Goal: Task Accomplishment & Management: Use online tool/utility

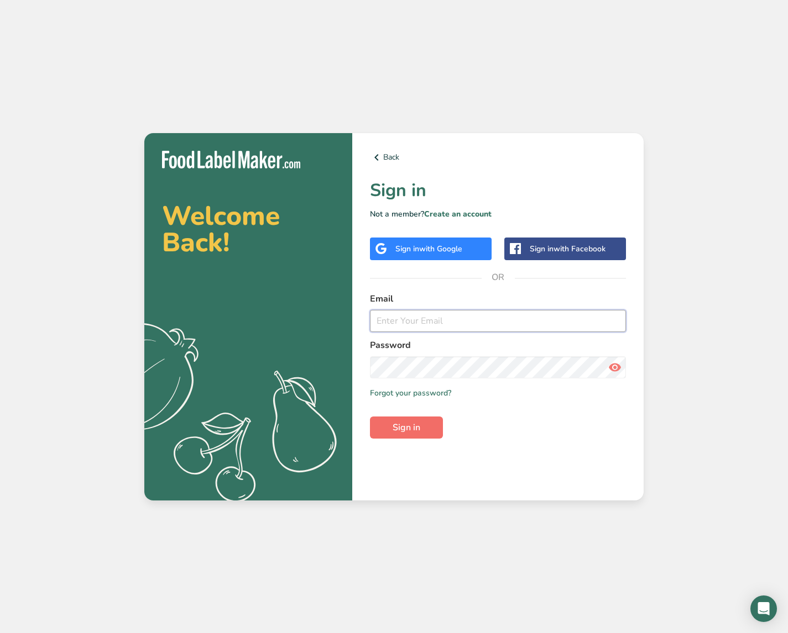
type input "[EMAIL_ADDRESS][DOMAIN_NAME]"
click at [408, 432] on span "Sign in" at bounding box center [406, 427] width 28 height 13
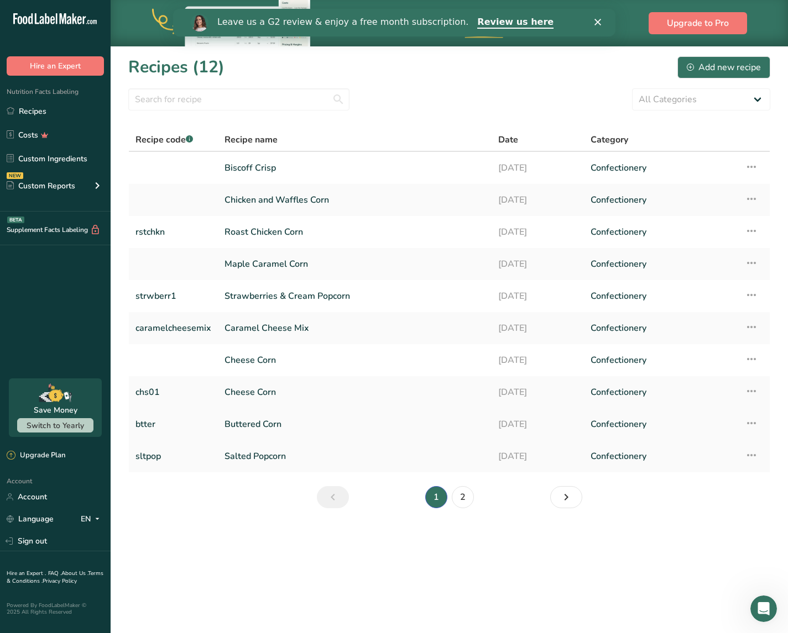
click at [275, 434] on link "Buttered Corn" at bounding box center [354, 424] width 260 height 23
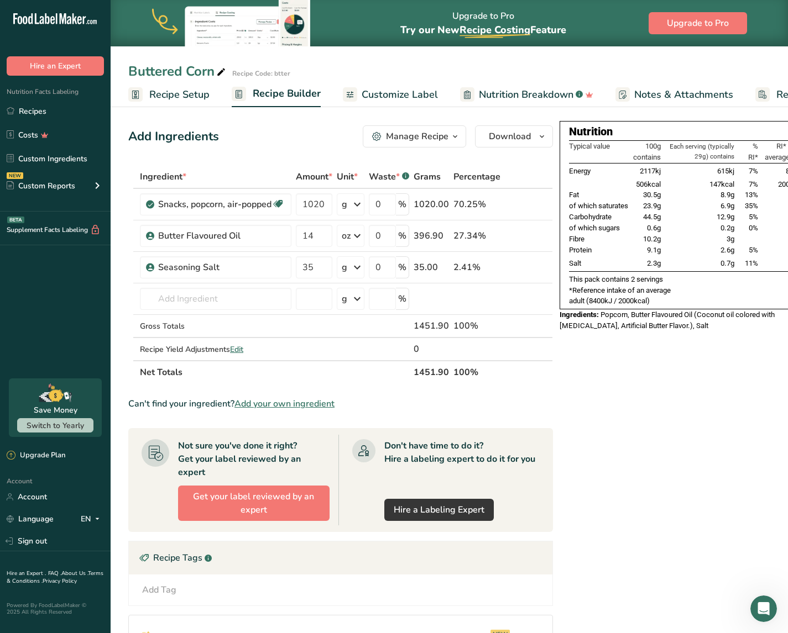
click at [405, 95] on span "Customize Label" at bounding box center [399, 94] width 76 height 15
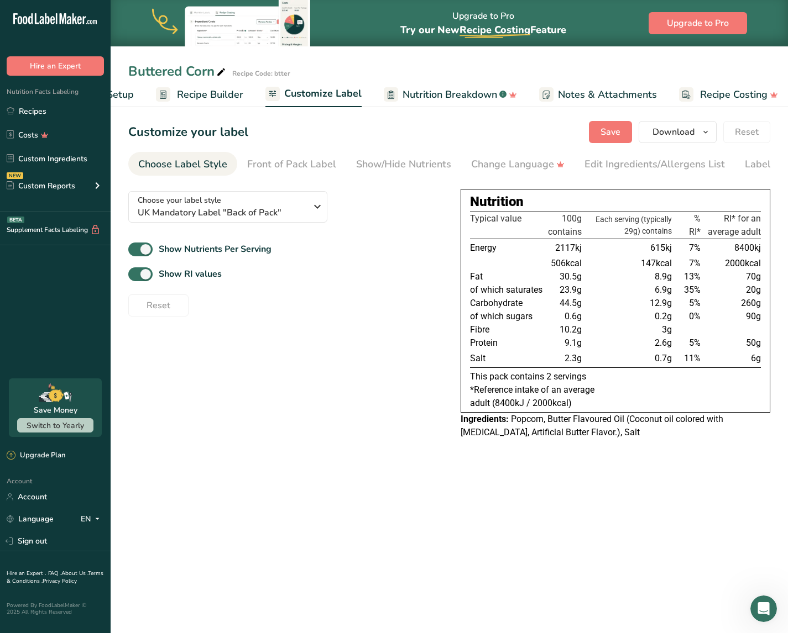
scroll to position [0, 83]
click at [557, 434] on span "Popcorn, Butter Flavoured Oil (Coconut oil colored with [MEDICAL_DATA], Artific…" at bounding box center [591, 426] width 263 height 24
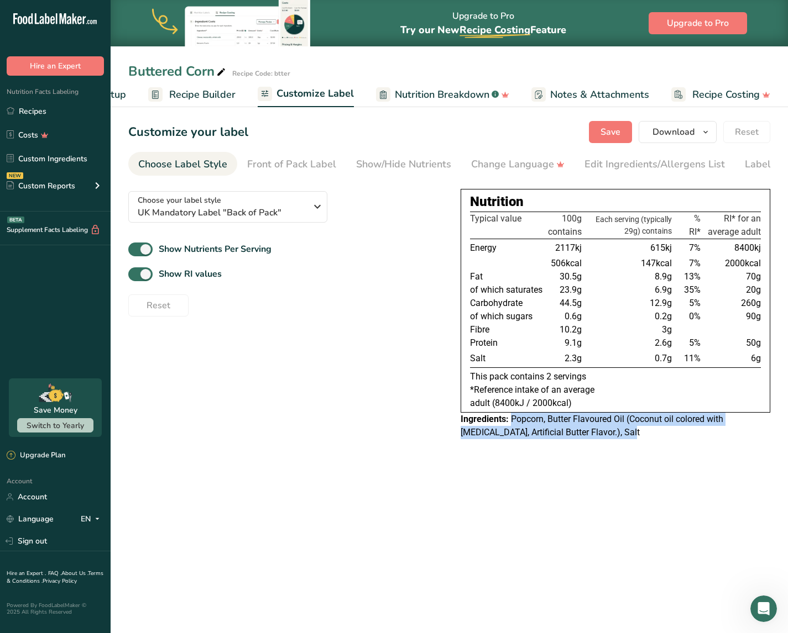
drag, startPoint x: 609, startPoint y: 436, endPoint x: 512, endPoint y: 426, distance: 97.8
click at [512, 426] on div "Ingredients: Popcorn, Butter Flavoured Oil (Coconut oil colored with [MEDICAL_D…" at bounding box center [614, 426] width 309 height 27
click at [512, 426] on span "Popcorn, Butter Flavoured Oil (Coconut oil colored with [MEDICAL_DATA], Artific…" at bounding box center [591, 426] width 263 height 24
click at [375, 316] on div "Reset" at bounding box center [285, 303] width 314 height 27
click at [316, 91] on span "Customize Label" at bounding box center [314, 93] width 77 height 15
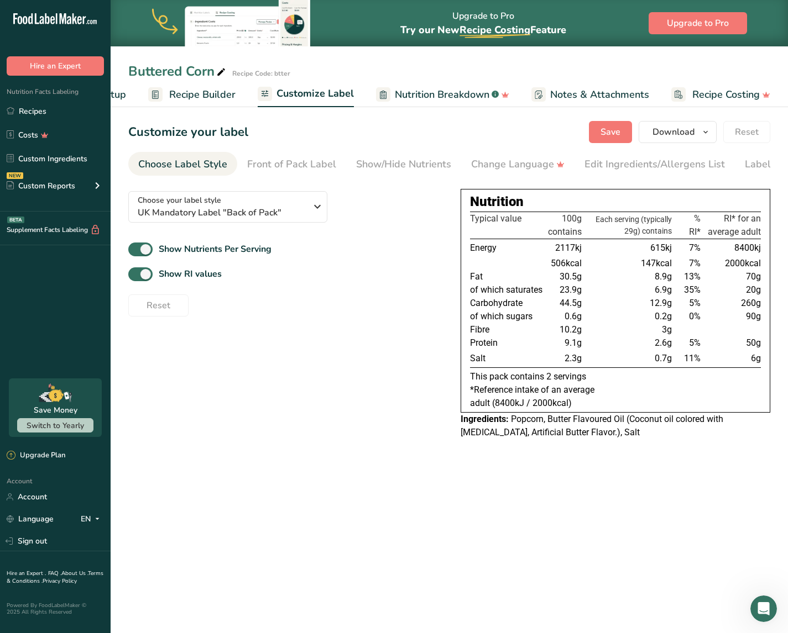
click at [207, 95] on span "Recipe Builder" at bounding box center [202, 94] width 66 height 15
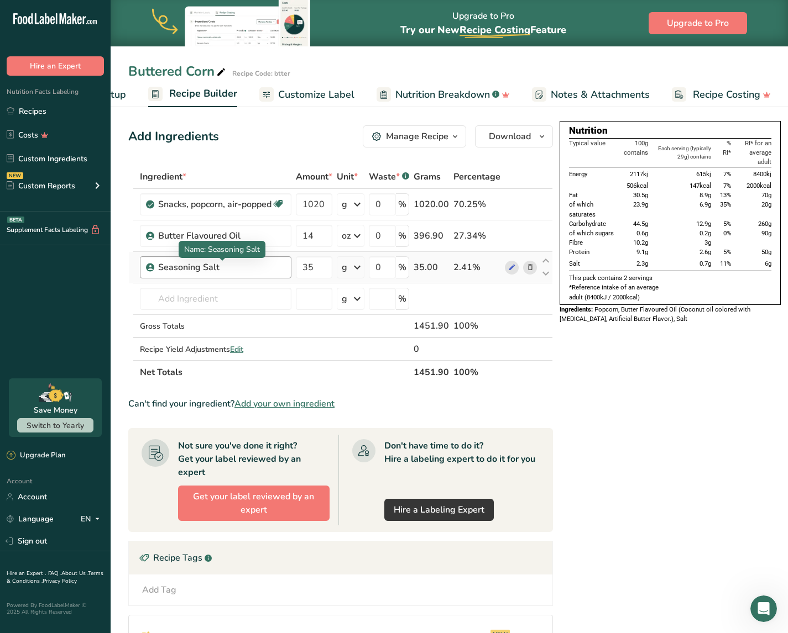
click at [243, 271] on div "Seasoning Salt" at bounding box center [221, 267] width 127 height 13
click at [505, 270] on span at bounding box center [511, 267] width 13 height 13
click at [313, 96] on span "Customize Label" at bounding box center [316, 94] width 76 height 15
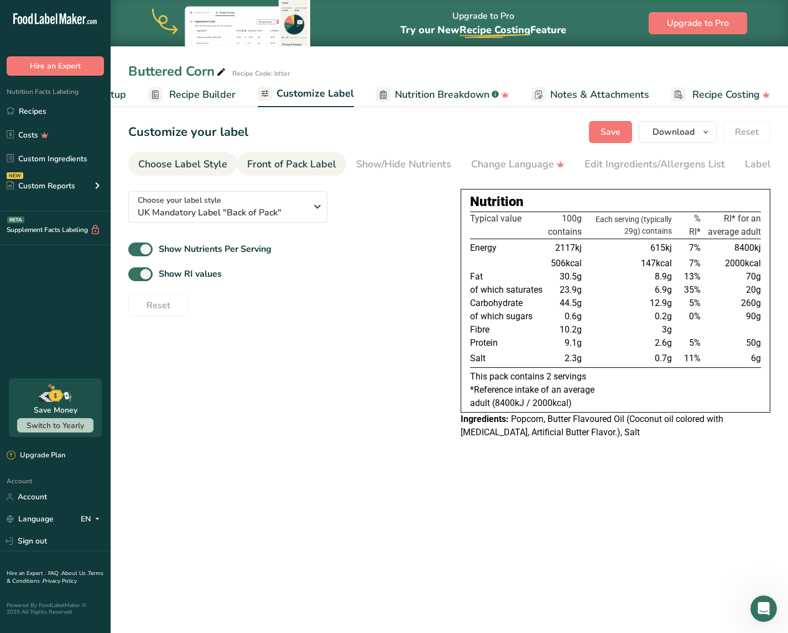
click at [295, 157] on div "Front of Pack Label" at bounding box center [291, 164] width 89 height 15
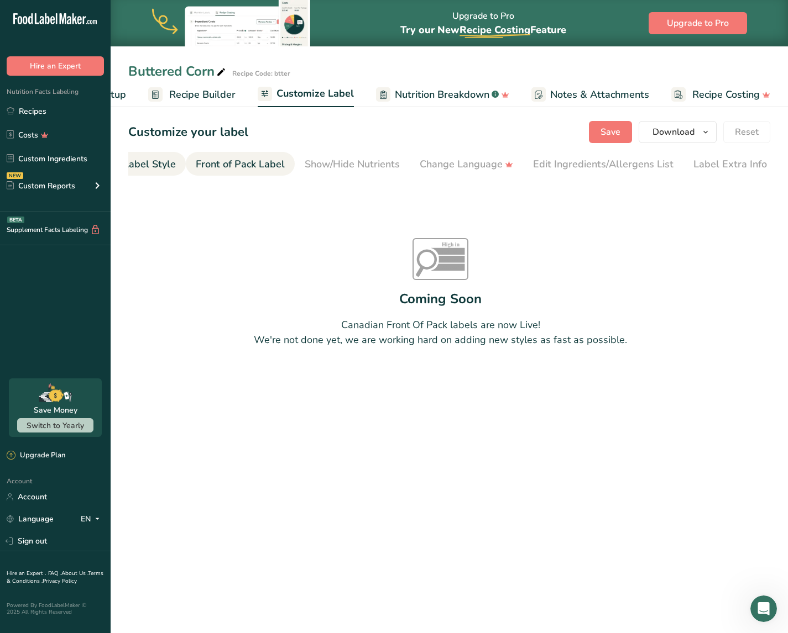
click at [154, 163] on div "Choose Label Style" at bounding box center [131, 164] width 89 height 15
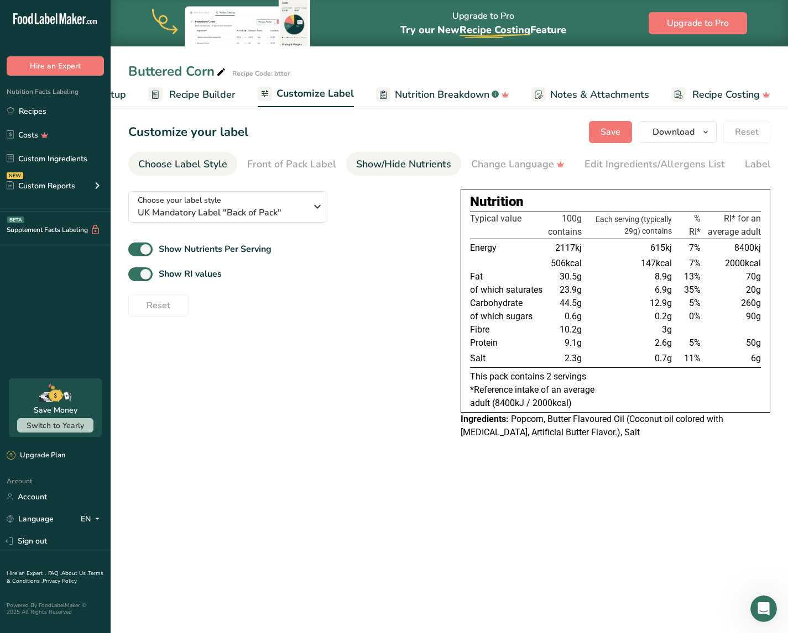
click at [376, 170] on div "Show/Hide Nutrients" at bounding box center [403, 164] width 95 height 15
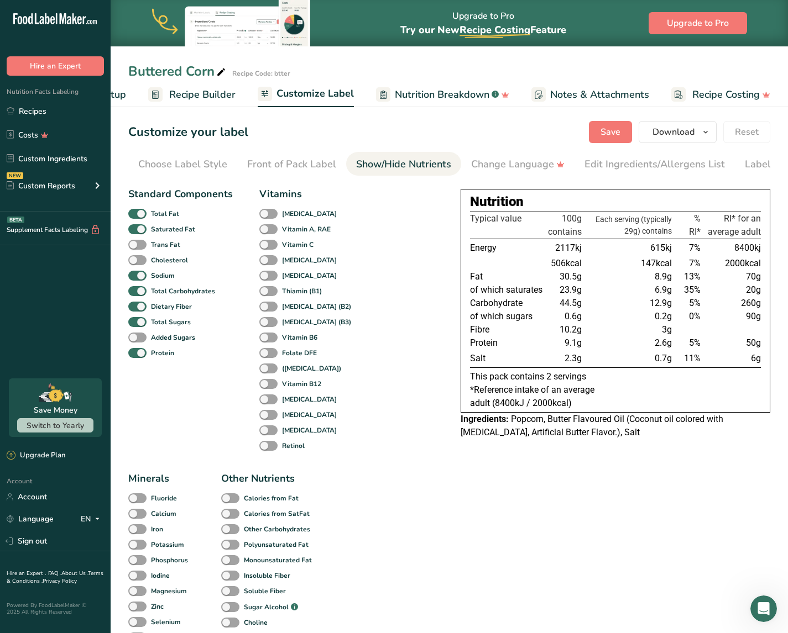
scroll to position [0, 51]
click at [155, 170] on div "Choose Label Style" at bounding box center [131, 164] width 89 height 15
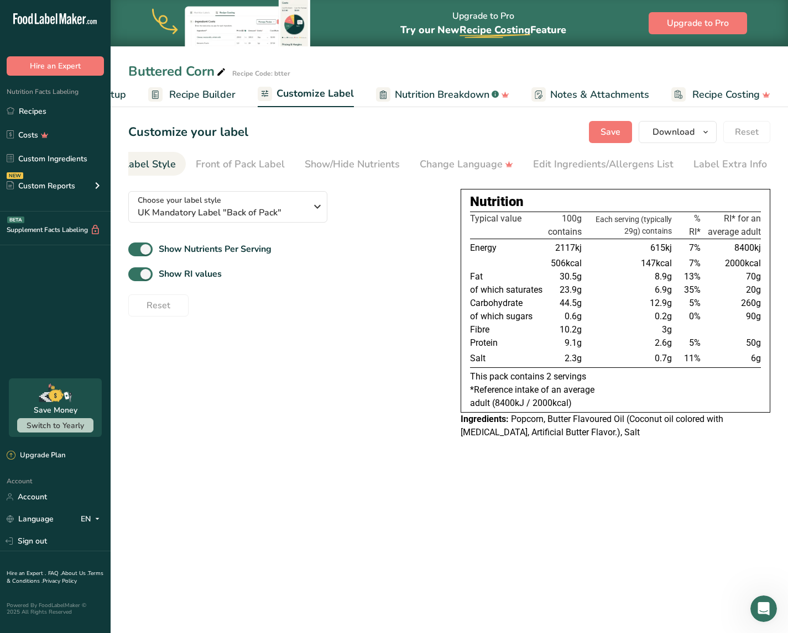
scroll to position [0, 0]
click at [636, 165] on div "Edit Ingredients/Allergens List" at bounding box center [654, 164] width 140 height 15
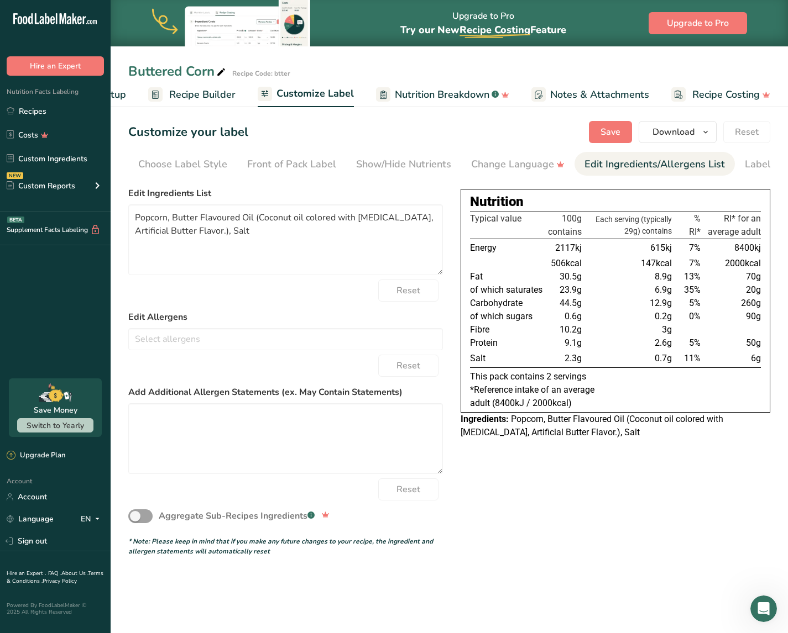
scroll to position [0, 51]
click at [155, 170] on div "Choose Label Style" at bounding box center [131, 164] width 89 height 15
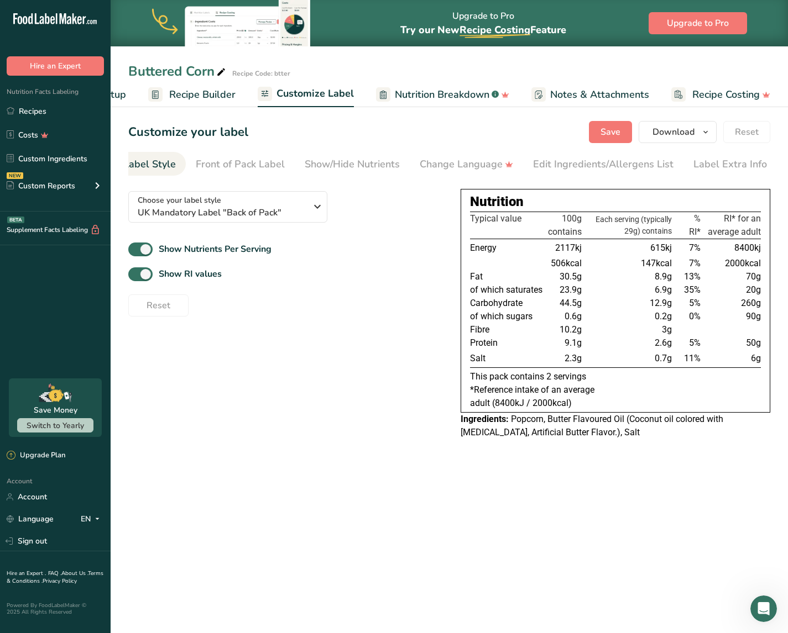
scroll to position [0, 0]
click at [510, 426] on span "Popcorn, Butter Flavoured Oil (Coconut oil colored with [MEDICAL_DATA], Artific…" at bounding box center [591, 426] width 263 height 24
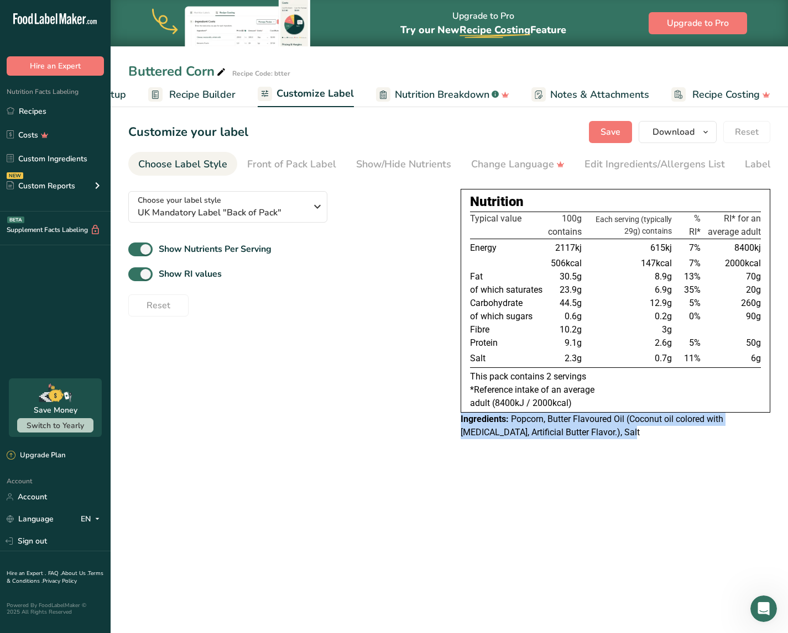
drag, startPoint x: 609, startPoint y: 435, endPoint x: 444, endPoint y: 421, distance: 165.9
click at [444, 421] on div "Choose your label style UK Mandatory Label "Back of Pack" USA (FDA) Standard FD…" at bounding box center [449, 314] width 642 height 264
copy div "Ingredients: Popcorn, Butter Flavoured Oil (Coconut oil colored with [MEDICAL_D…"
click at [419, 94] on span "Nutrition Breakdown" at bounding box center [442, 94] width 95 height 15
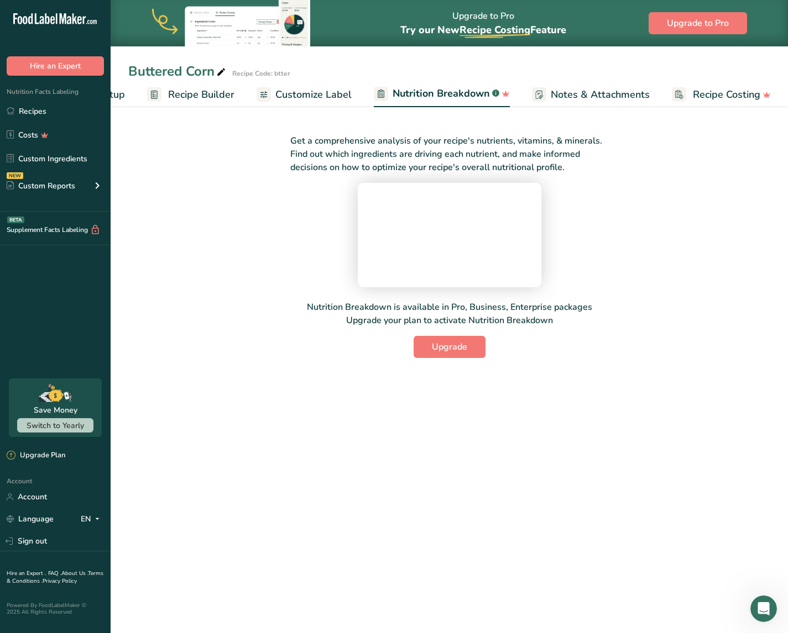
click at [317, 95] on span "Customize Label" at bounding box center [313, 94] width 76 height 15
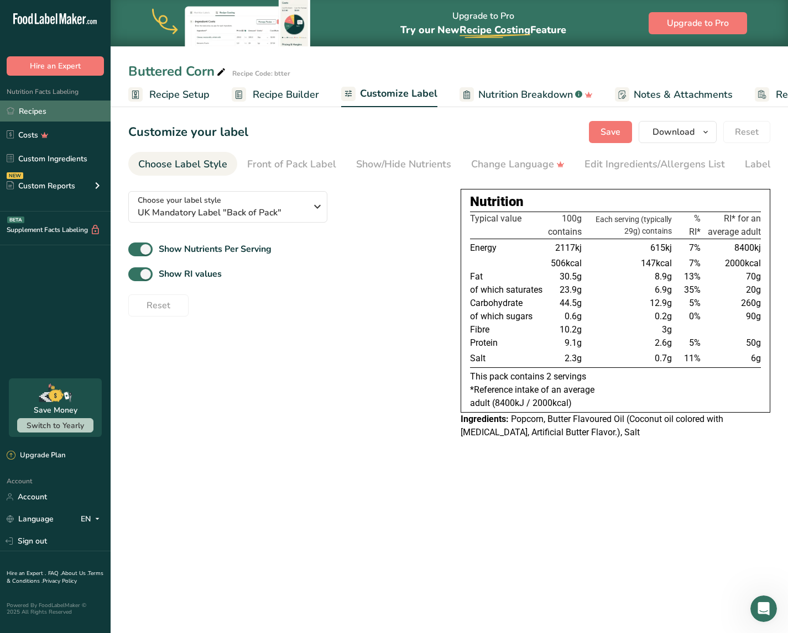
click at [50, 109] on link "Recipes" at bounding box center [55, 111] width 111 height 21
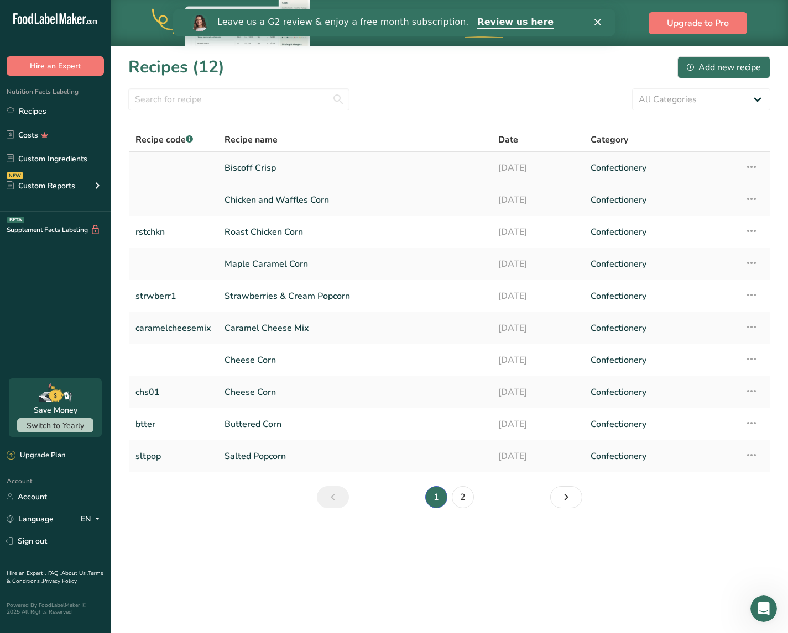
click at [261, 172] on link "Biscoff Crisp" at bounding box center [354, 167] width 260 height 23
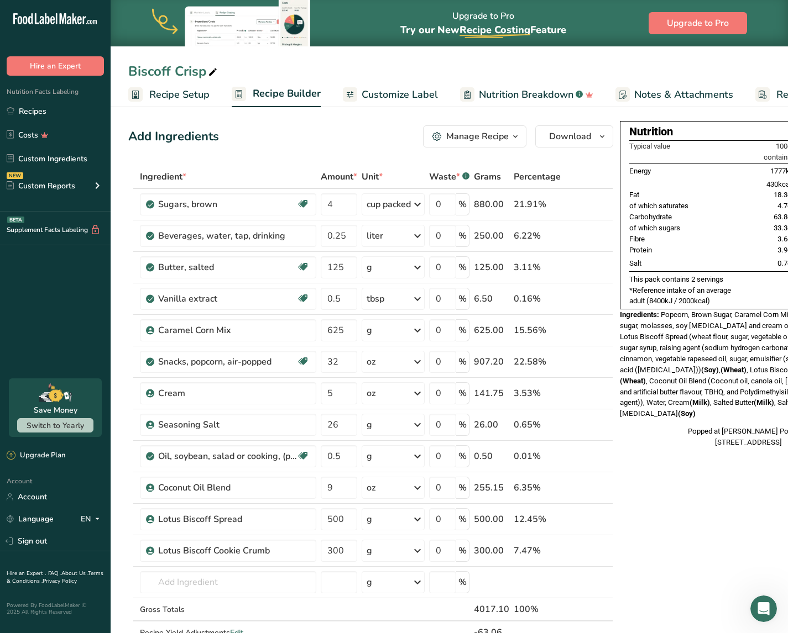
click at [378, 95] on span "Customize Label" at bounding box center [399, 94] width 76 height 15
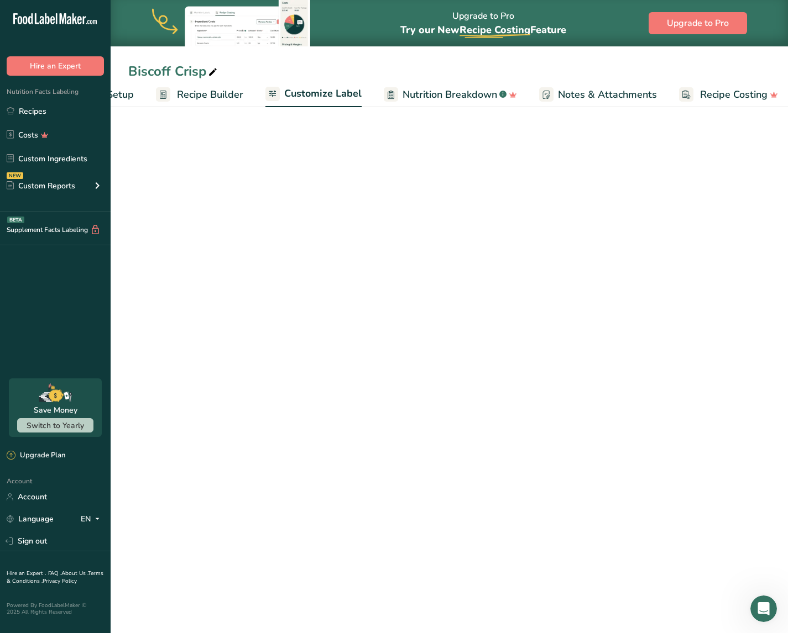
scroll to position [0, 83]
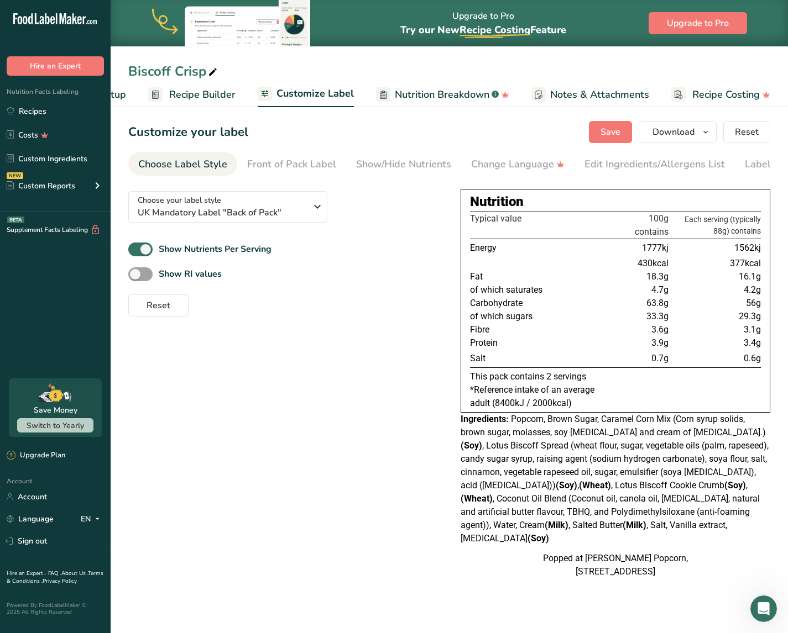
click at [395, 95] on span "Nutrition Breakdown" at bounding box center [442, 94] width 95 height 15
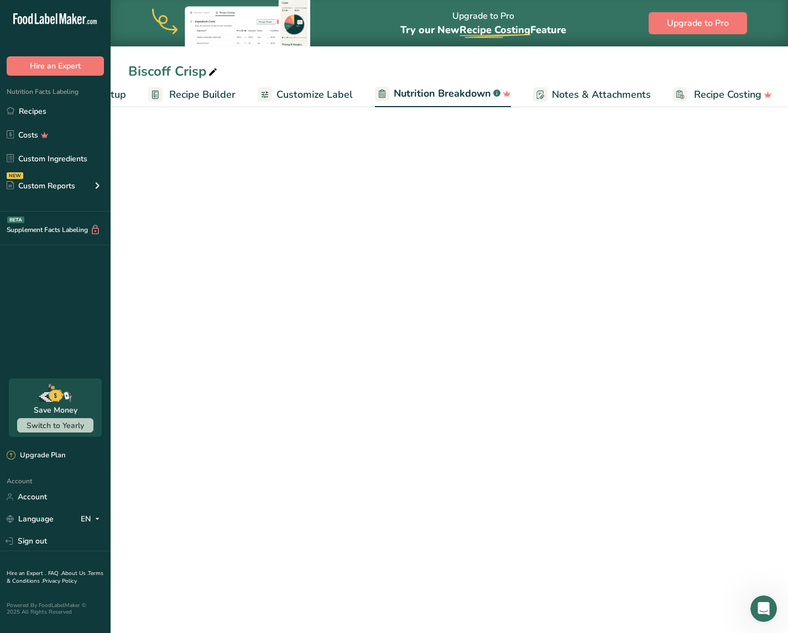
scroll to position [0, 85]
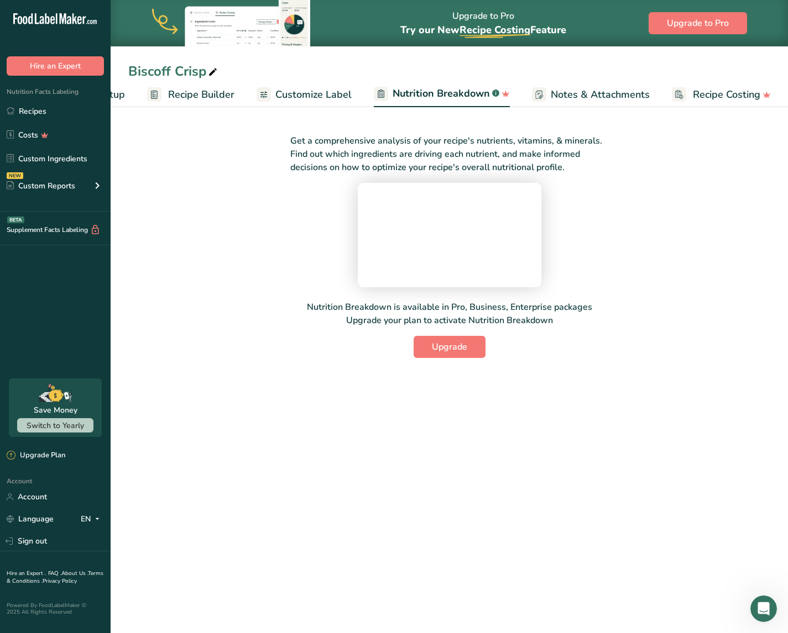
click at [302, 99] on span "Customize Label" at bounding box center [313, 94] width 76 height 15
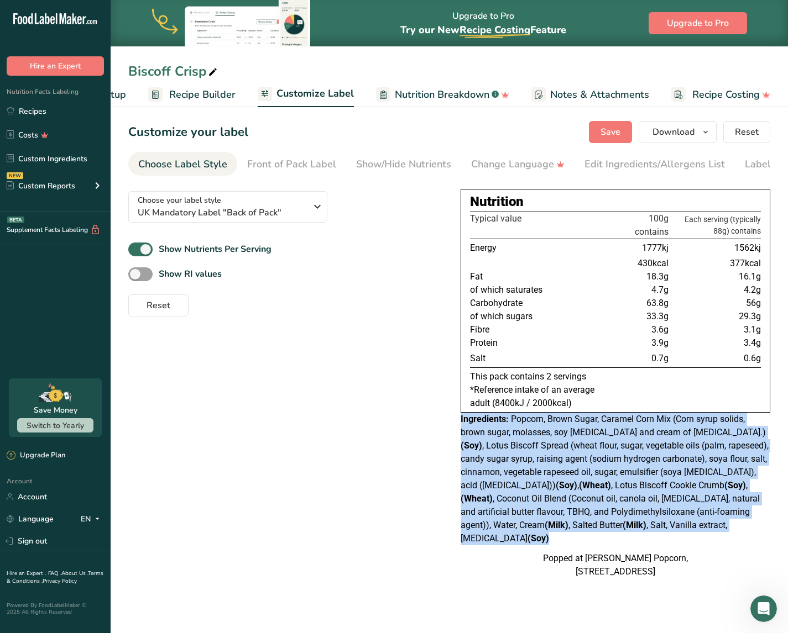
drag, startPoint x: 460, startPoint y: 421, endPoint x: 723, endPoint y: 531, distance: 285.1
click at [723, 531] on div "Ingredients: Popcorn, Brown Sugar, Caramel Corn Mix (Corn syrup solids, brown s…" at bounding box center [614, 479] width 309 height 133
copy div "Ingredients: Popcorn, Brown Sugar, Caramel Corn Mix (Corn syrup solids, brown s…"
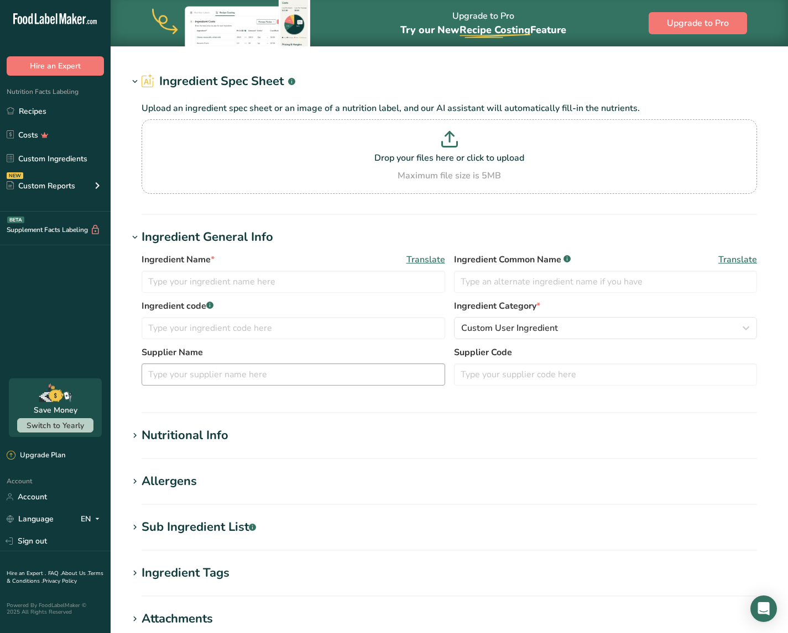
type input "Seasoning Salt"
type input "Salt"
type input "1.2"
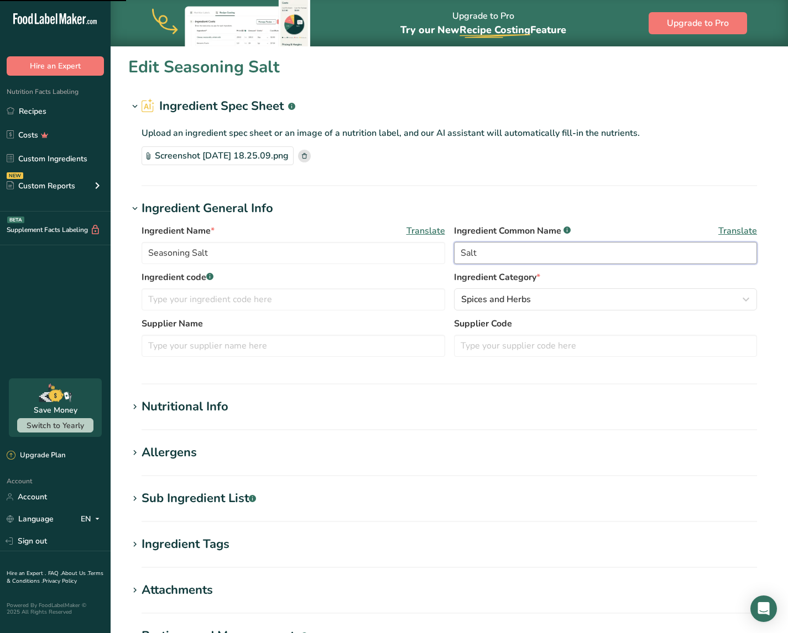
click at [502, 248] on input "Salt" at bounding box center [605, 253] width 303 height 22
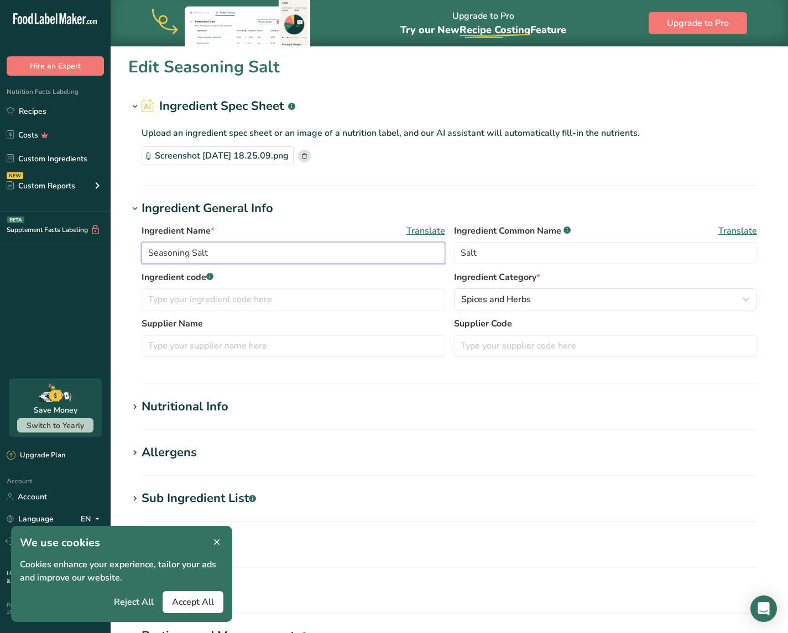
drag, startPoint x: 304, startPoint y: 254, endPoint x: 130, endPoint y: 254, distance: 173.5
click at [130, 254] on div "Ingredient Name * Translate Seasoning Salt Ingredient Common Name .a-a{fill:#34…" at bounding box center [449, 294] width 642 height 153
click at [539, 254] on input "Salt" at bounding box center [605, 253] width 303 height 22
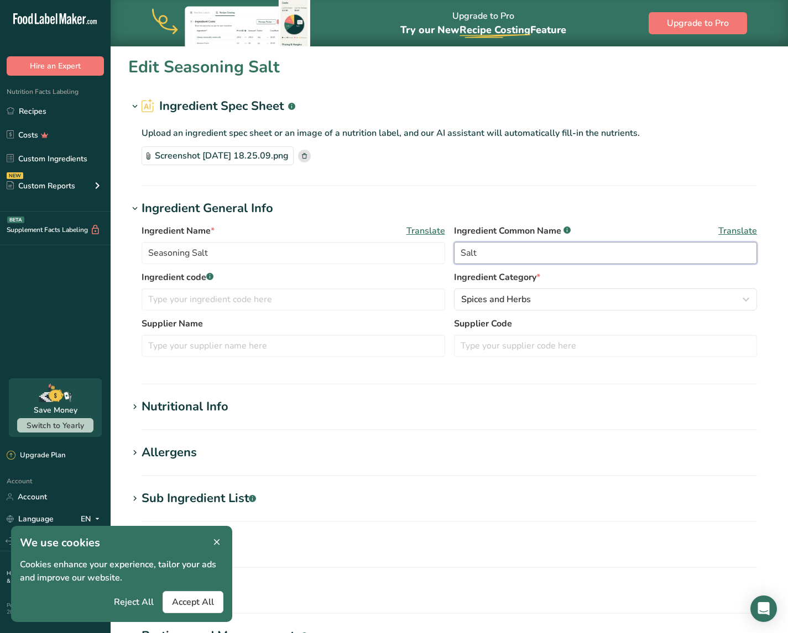
paste input "Seasoning"
type input "Seasoning Salt"
click at [543, 426] on section "Nutritional Info Serving Size .a-a{fill:#347362;}.b-a{fill:#fff;} Add ingredien…" at bounding box center [449, 414] width 642 height 33
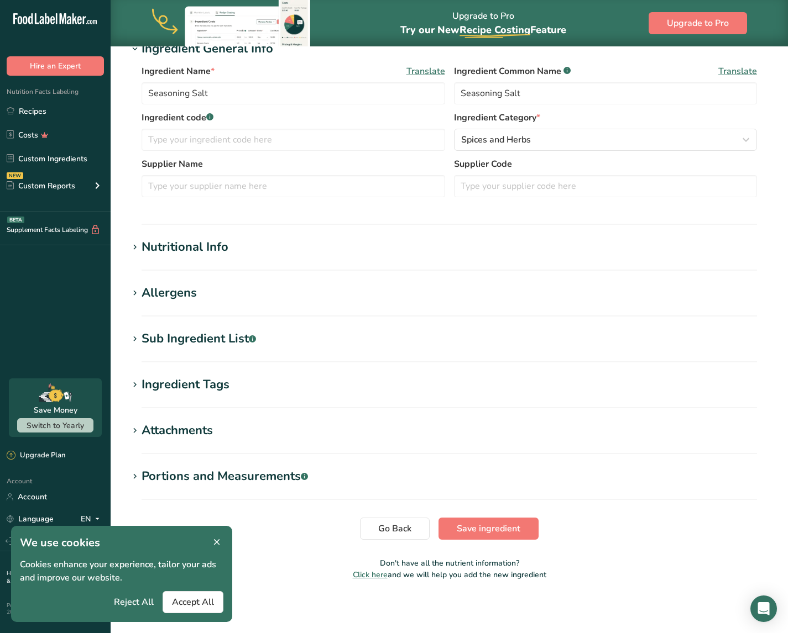
scroll to position [160, 0]
click at [210, 245] on div "Nutritional Info" at bounding box center [184, 247] width 87 height 18
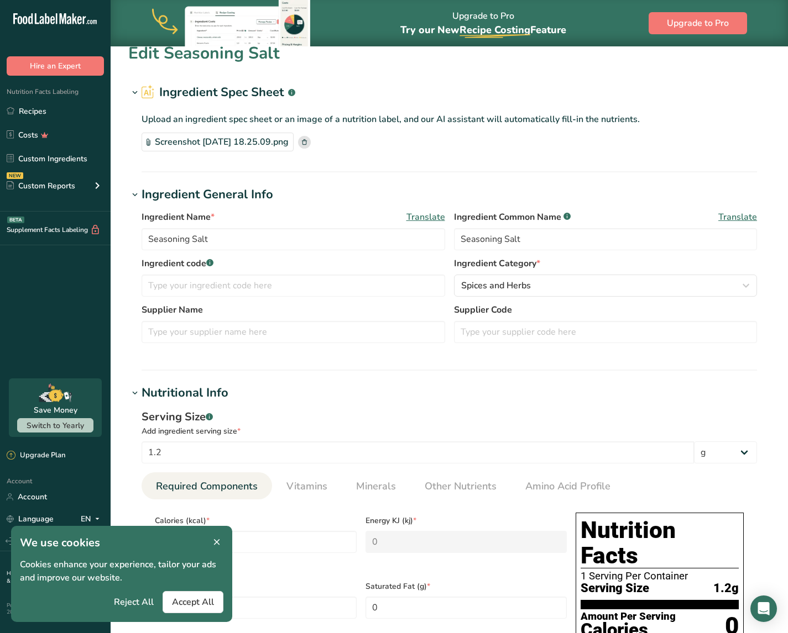
scroll to position [0, 0]
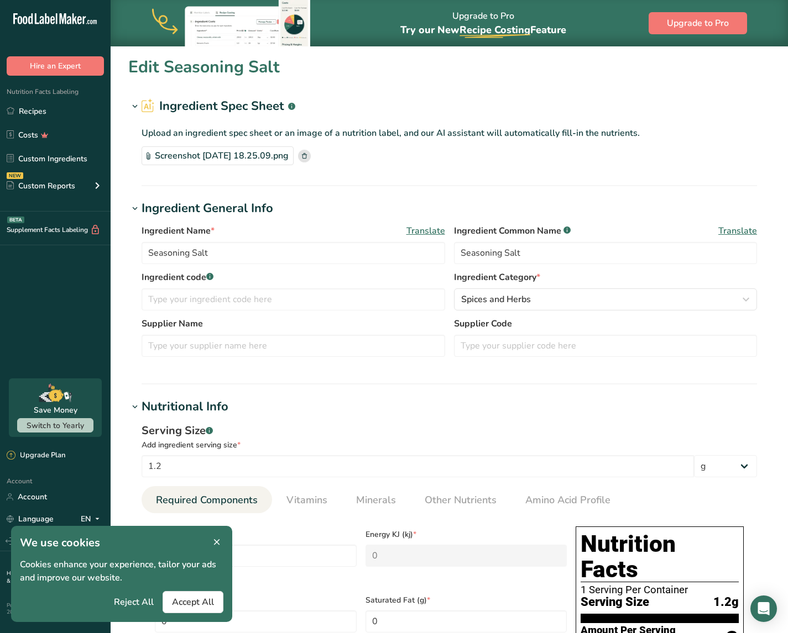
click at [278, 157] on div "Screenshot 2025-02-03 at 18.25.09.png" at bounding box center [217, 155] width 152 height 19
